Goal: Transaction & Acquisition: Purchase product/service

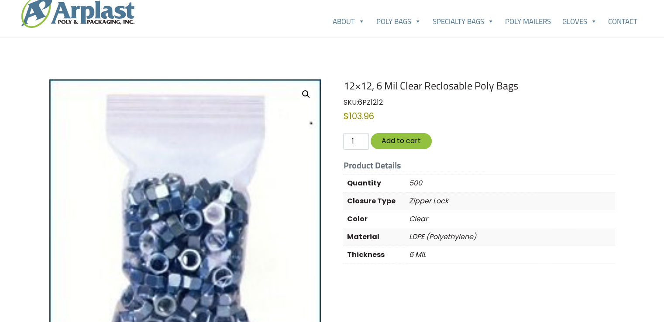
scroll to position [44, 0]
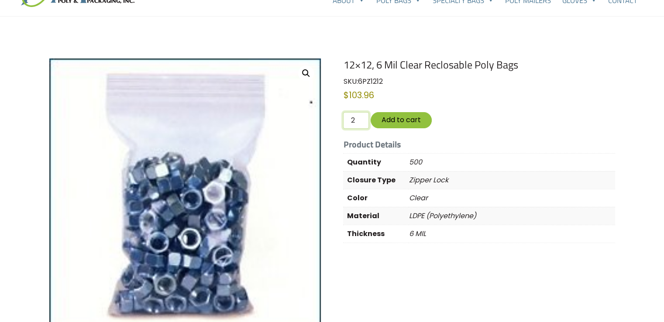
type input "2"
click at [360, 118] on input "2" at bounding box center [355, 120] width 25 height 17
click at [403, 117] on button "Add to cart" at bounding box center [401, 120] width 61 height 16
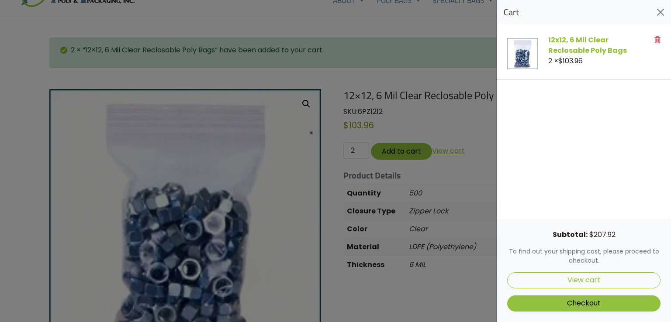
click at [219, 179] on div at bounding box center [335, 161] width 671 height 322
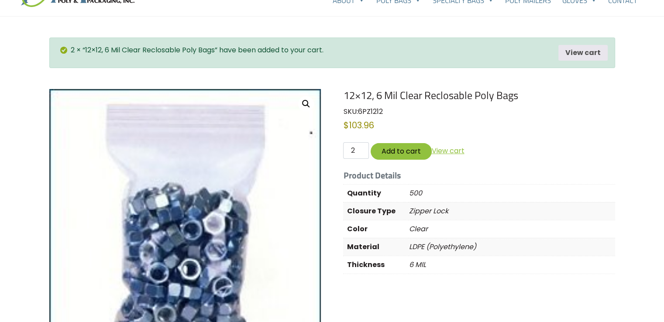
click at [204, 125] on img at bounding box center [185, 225] width 272 height 272
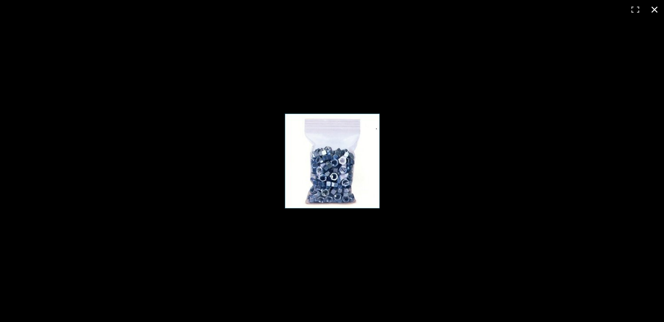
click at [655, 8] on button "Close (Esc)" at bounding box center [654, 9] width 19 height 19
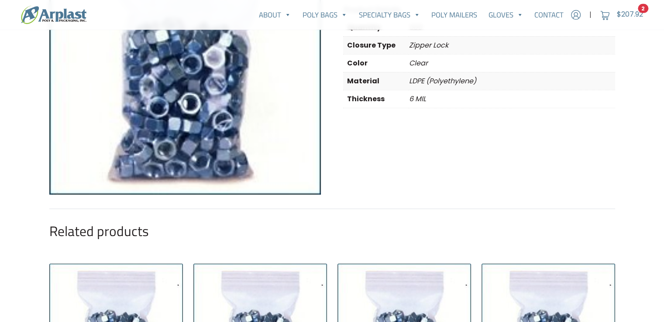
scroll to position [0, 0]
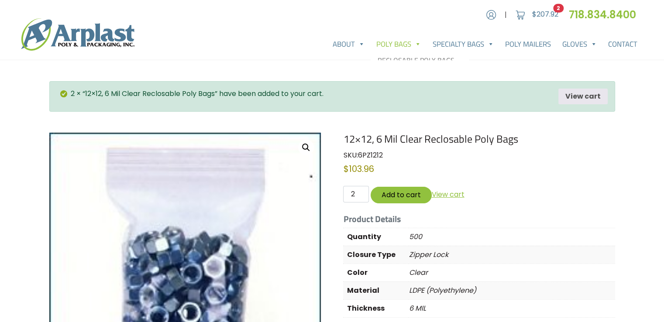
click at [401, 45] on link "Poly Bags" at bounding box center [399, 43] width 56 height 17
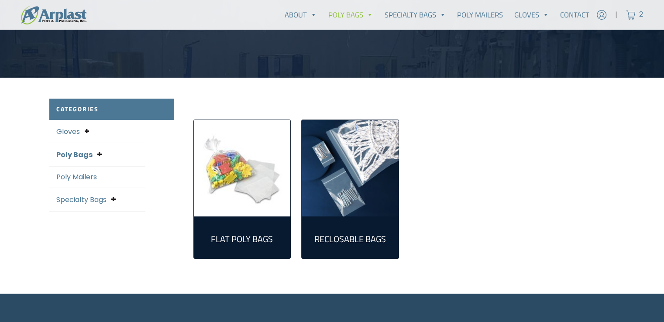
scroll to position [175, 0]
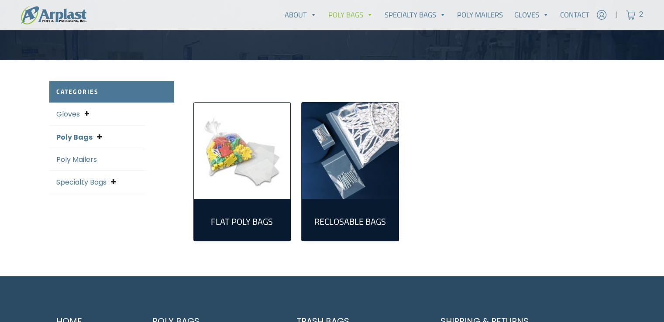
click at [349, 168] on img "Visit product category Reclosable Bags" at bounding box center [350, 151] width 97 height 97
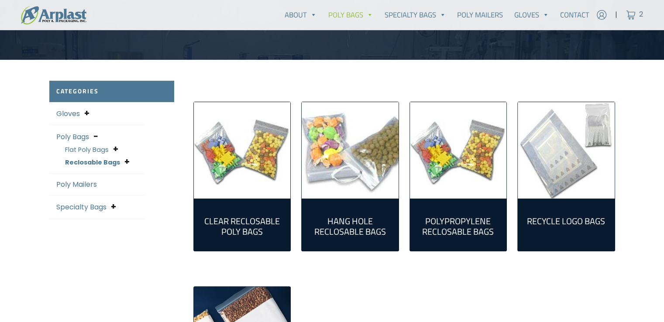
scroll to position [175, 0]
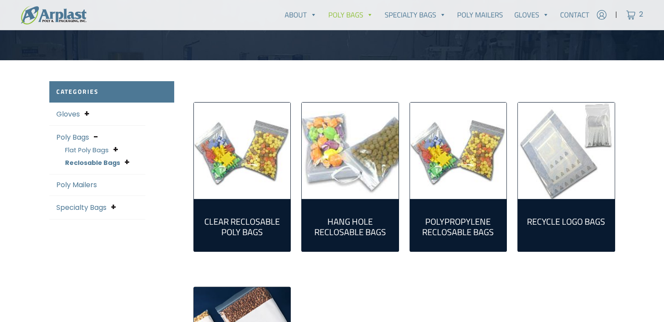
click at [249, 163] on img "Visit product category Clear Reclosable Poly Bags" at bounding box center [242, 151] width 97 height 97
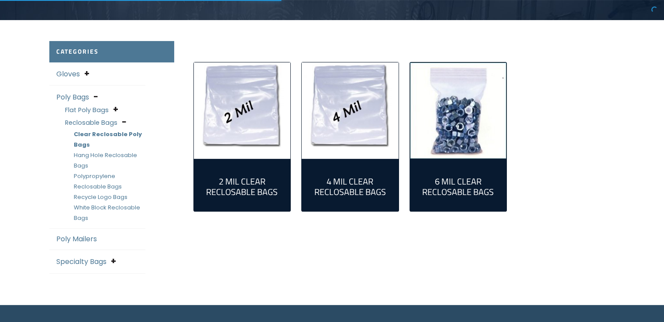
scroll to position [218, 0]
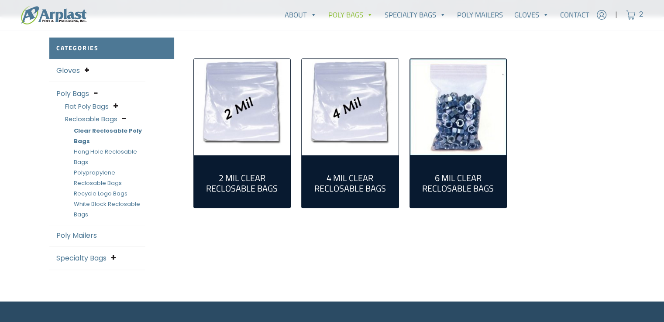
click at [457, 102] on img "Visit product category 6 Mil Clear Reclosable Bags" at bounding box center [458, 107] width 97 height 97
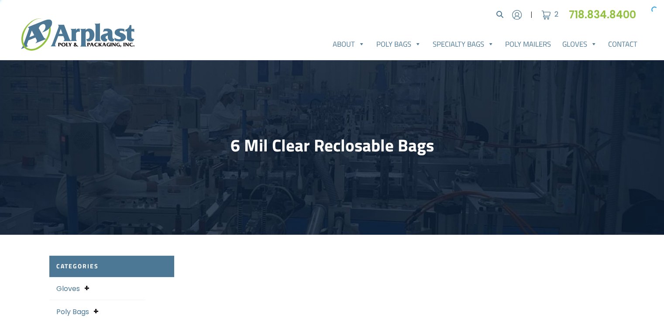
select select "25"
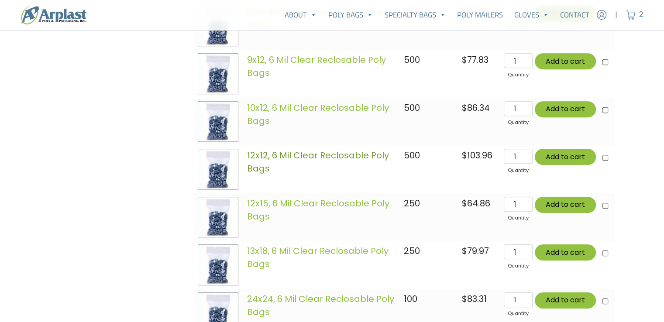
scroll to position [524, 0]
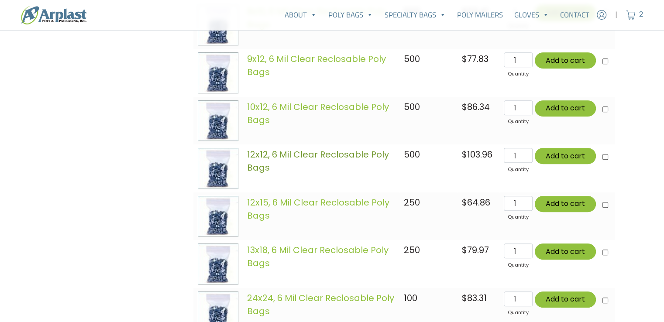
click at [276, 150] on link "12x12, 6 Mil Clear Reclosable Poly Bags" at bounding box center [318, 161] width 142 height 25
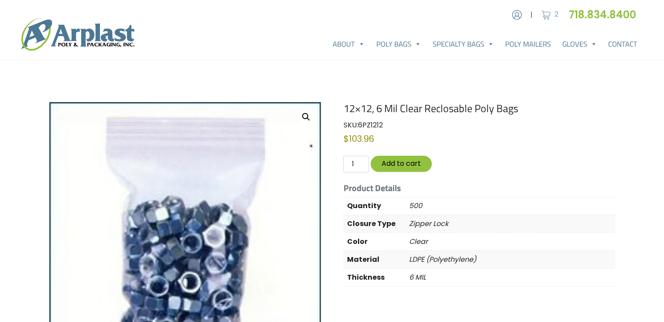
click at [546, 9] on img at bounding box center [546, 14] width 13 height 13
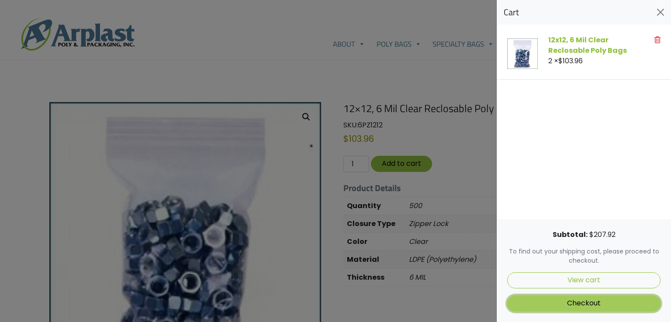
click at [586, 303] on link "Checkout" at bounding box center [583, 304] width 153 height 16
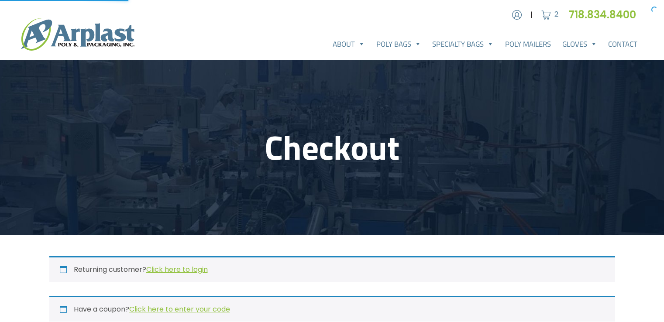
select select "NJ"
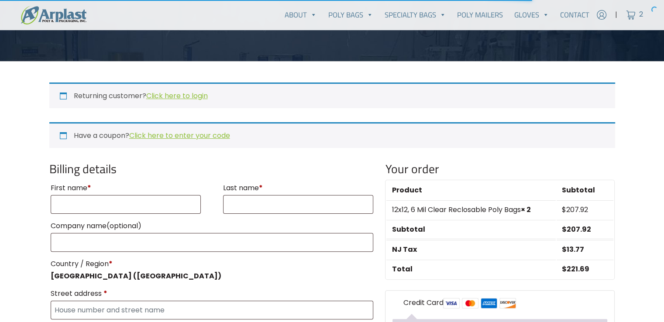
scroll to position [175, 0]
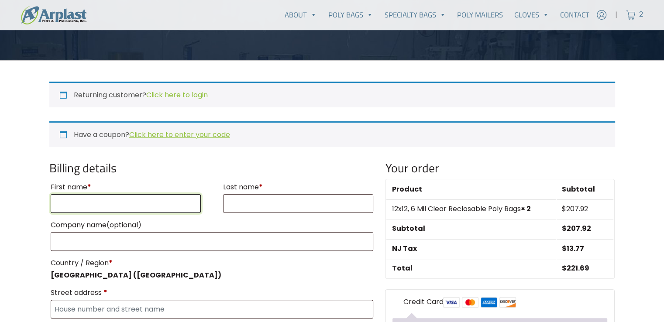
click at [96, 204] on input "First name *" at bounding box center [126, 203] width 151 height 19
type input "[PERSON_NAME]"
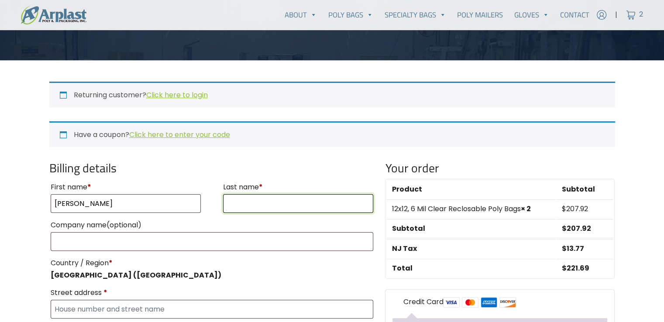
type input "[PERSON_NAME]"
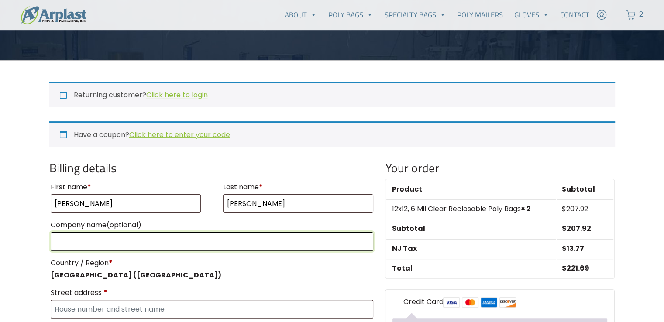
type input "Motion and Flow Control Products"
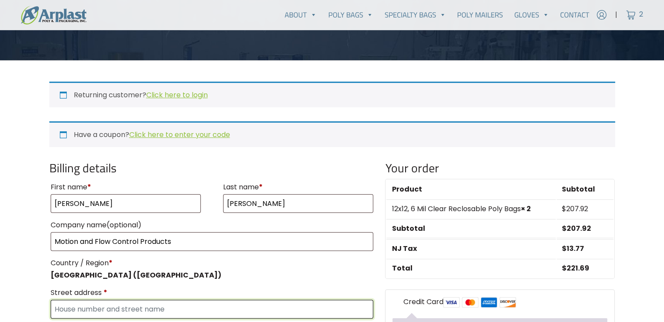
type input "[STREET_ADDRESS]"
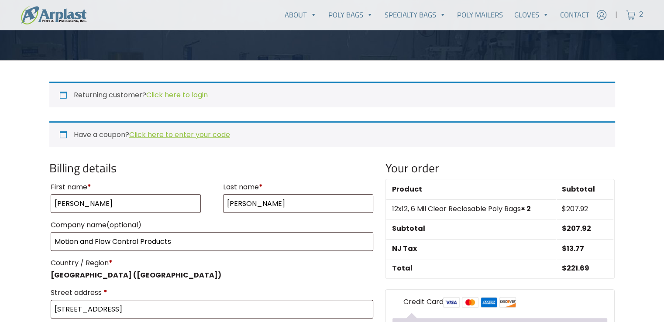
type input "[GEOGRAPHIC_DATA]"
select select "UT"
type input "84104"
type input "3852900889"
type input "[EMAIL_ADDRESS][DOMAIN_NAME]"
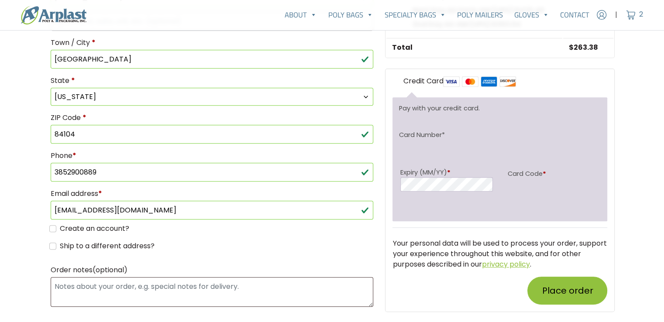
scroll to position [612, 0]
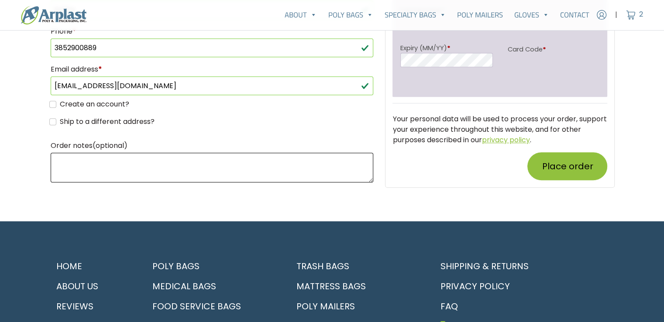
click at [191, 159] on textarea "Order notes (optional)" at bounding box center [212, 168] width 323 height 30
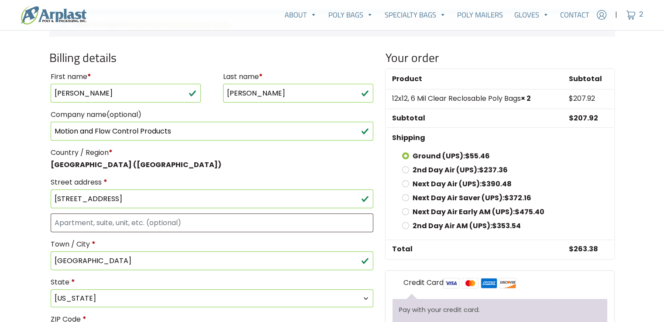
scroll to position [306, 0]
